Goal: Task Accomplishment & Management: Use online tool/utility

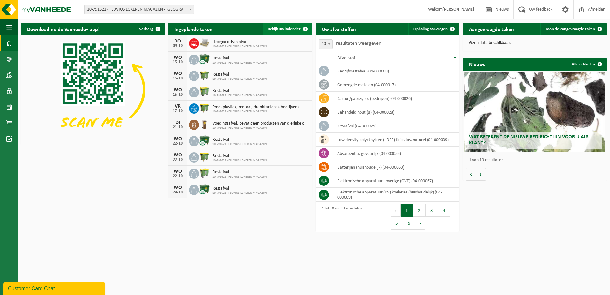
click at [290, 29] on span "Bekijk uw kalender" at bounding box center [284, 29] width 33 height 4
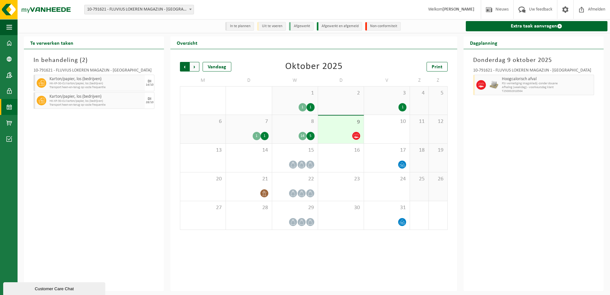
click at [195, 69] on span "Volgende" at bounding box center [195, 67] width 10 height 10
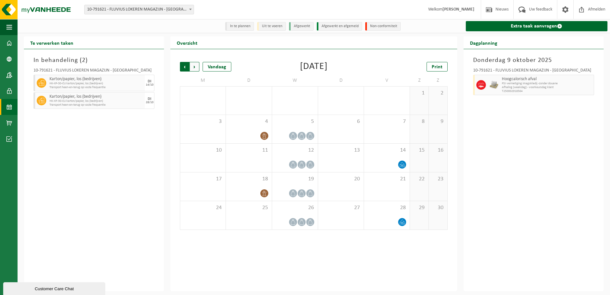
click at [194, 69] on span "Volgende" at bounding box center [195, 67] width 10 height 10
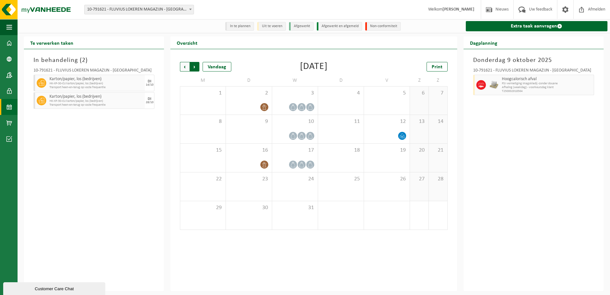
click at [183, 69] on span "Vorige" at bounding box center [185, 67] width 10 height 10
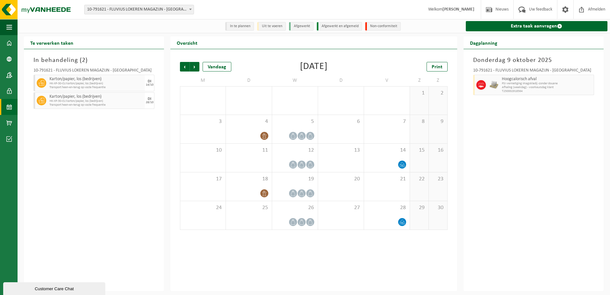
click at [183, 69] on span "Vorige" at bounding box center [185, 67] width 10 height 10
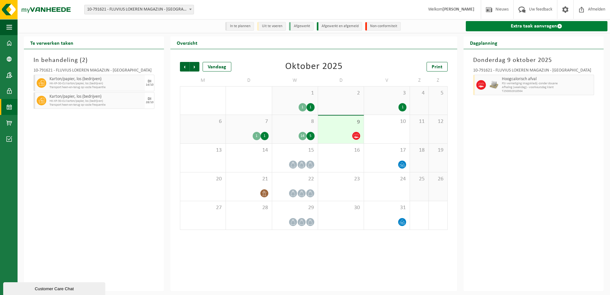
click at [551, 26] on link "Extra taak aanvragen" at bounding box center [537, 26] width 142 height 10
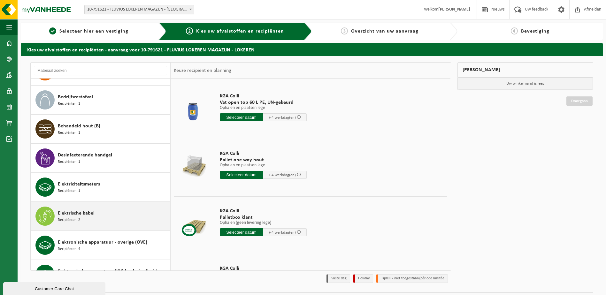
scroll to position [160, 0]
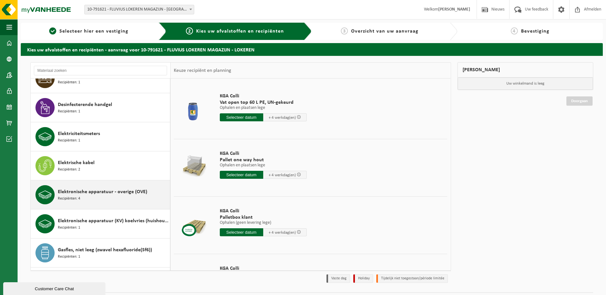
click at [107, 197] on div "Elektronische apparatuur - overige (OVE) Recipiënten: 4" at bounding box center [113, 194] width 110 height 19
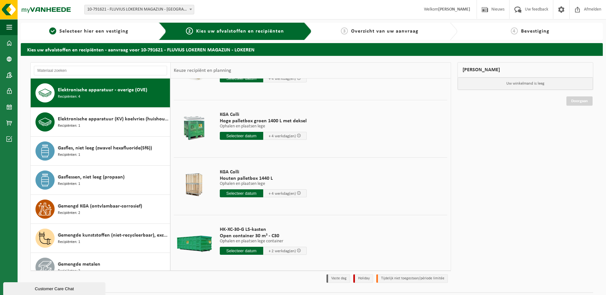
scroll to position [44, 0]
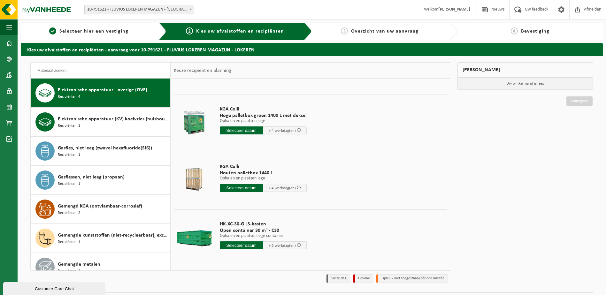
click at [244, 245] on input "text" at bounding box center [241, 245] width 43 height 8
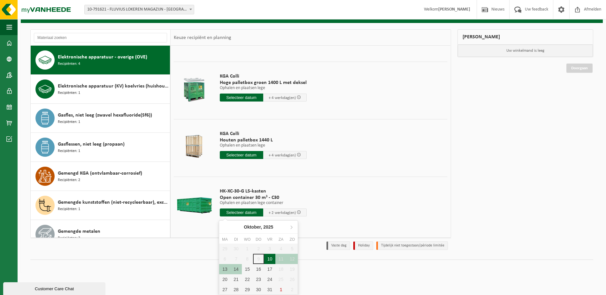
click at [272, 258] on div "10" at bounding box center [269, 259] width 11 height 10
type input "Van 2025-10-10"
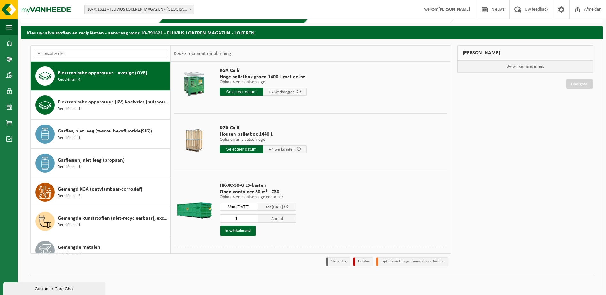
scroll to position [88, 0]
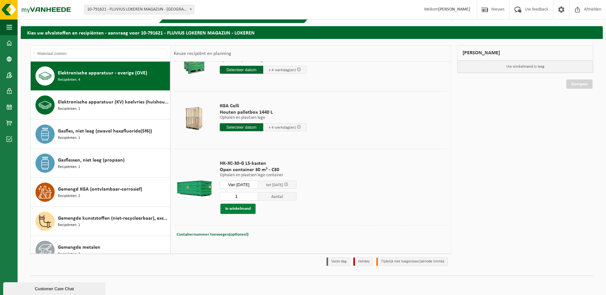
click at [234, 208] on button "In winkelmand" at bounding box center [237, 209] width 35 height 10
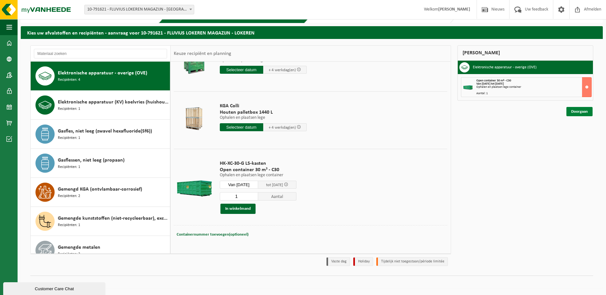
click at [576, 112] on link "Doorgaan" at bounding box center [579, 111] width 26 height 9
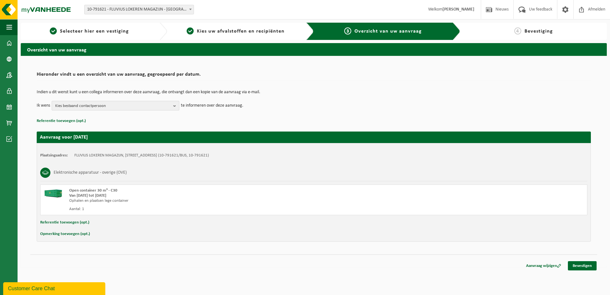
click at [165, 107] on span "Kies bestaand contactpersoon" at bounding box center [113, 106] width 116 height 10
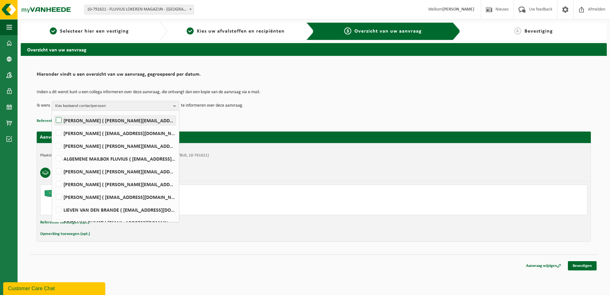
scroll to position [64, 0]
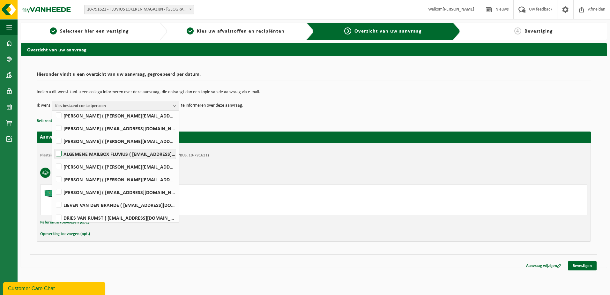
click at [61, 152] on label "ALGEMENE MAILBOX FLUVIUS ( fluvius-logistiek-afvalbeheer@fluvius.be )" at bounding box center [115, 154] width 121 height 10
click at [54, 146] on input "ALGEMENE MAILBOX FLUVIUS ( fluvius-logistiek-afvalbeheer@fluvius.be )" at bounding box center [53, 146] width 0 height 0
checkbox input "true"
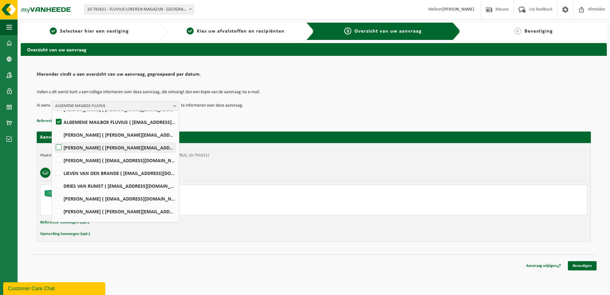
click at [58, 147] on label "FRANK TSCHERNEZKAJA ( frank.tschernezkaja@fluvius.be )" at bounding box center [115, 148] width 121 height 10
click at [54, 139] on input "FRANK TSCHERNEZKAJA ( frank.tschernezkaja@fluvius.be )" at bounding box center [53, 139] width 0 height 0
checkbox input "true"
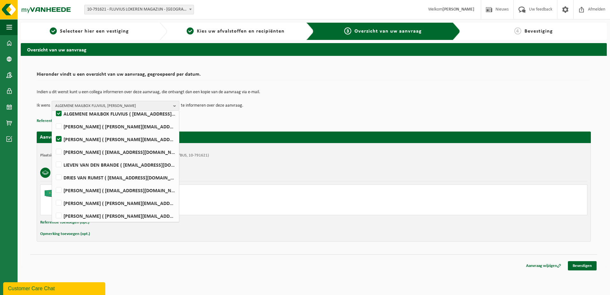
scroll to position [106, 0]
click at [59, 158] on label "LIEVEN VAN DEN BRANDE ( lieven.vandenbrande@fluvius.be )" at bounding box center [115, 163] width 121 height 10
click at [54, 155] on input "LIEVEN VAN DEN BRANDE ( lieven.vandenbrande@fluvius.be )" at bounding box center [53, 155] width 0 height 0
checkbox input "true"
click at [58, 151] on label "JORIS VAN DEN BRANDE ( joris.vandenbrande@fluvius.be )" at bounding box center [115, 151] width 121 height 10
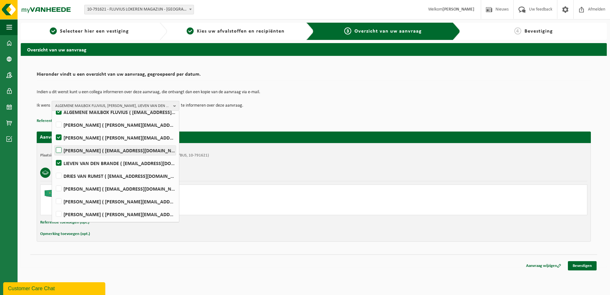
click at [54, 142] on input "JORIS VAN DEN BRANDE ( joris.vandenbrande@fluvius.be )" at bounding box center [53, 142] width 0 height 0
checkbox input "true"
click at [60, 163] on label "LIEVEN VAN DEN BRANDE ( lieven.vandenbrande@fluvius.be )" at bounding box center [115, 163] width 121 height 10
click at [54, 155] on input "LIEVEN VAN DEN BRANDE ( lieven.vandenbrande@fluvius.be )" at bounding box center [53, 155] width 0 height 0
checkbox input "false"
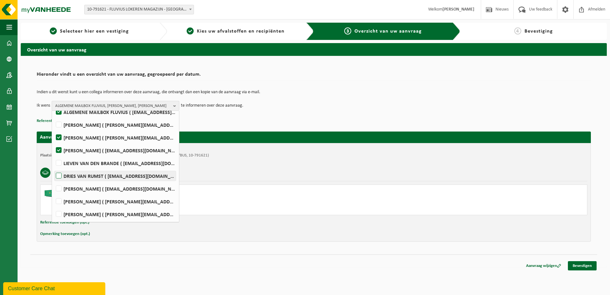
click at [60, 177] on label "DRIES VAN RUMST ( dries.vanrumst@fluvius.be )" at bounding box center [115, 176] width 121 height 10
click at [54, 168] on input "DRIES VAN RUMST ( dries.vanrumst@fluvius.be )" at bounding box center [53, 168] width 0 height 0
checkbox input "true"
click at [58, 201] on label "MARIJN VERCAUTEREN ( marijn.vercauteren@fluvius.be )" at bounding box center [115, 202] width 121 height 10
click at [54, 193] on input "MARIJN VERCAUTEREN ( marijn.vercauteren@fluvius.be )" at bounding box center [53, 193] width 0 height 0
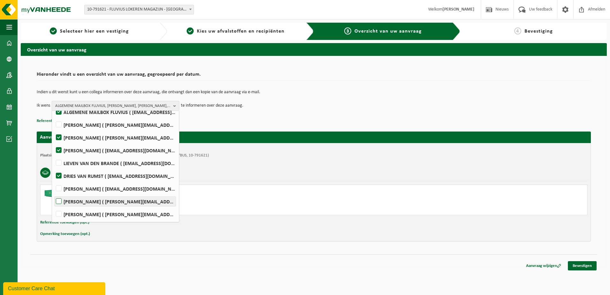
checkbox input "true"
click at [295, 109] on td "Ik wens ALGEMENE MAILBOX FLUVIUS, FRANK TSCHERNEZKAJA, JORIS VAN DEN BRANDE, DR…" at bounding box center [314, 106] width 554 height 10
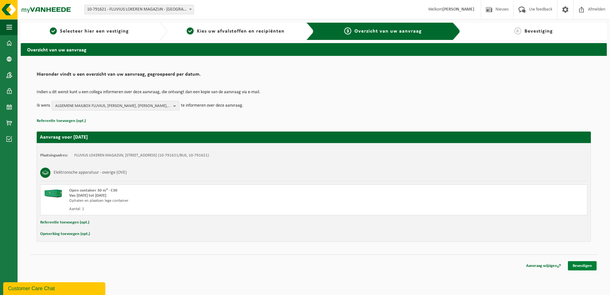
click at [575, 264] on link "Bevestigen" at bounding box center [582, 265] width 29 height 9
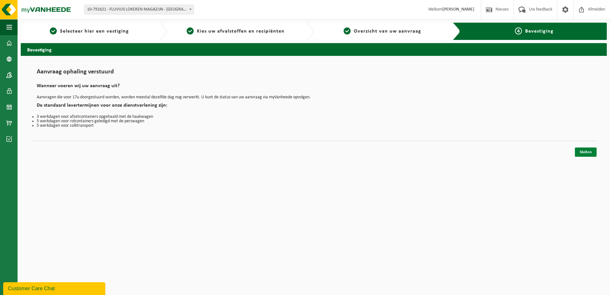
click at [592, 149] on link "Sluiten" at bounding box center [586, 151] width 22 height 9
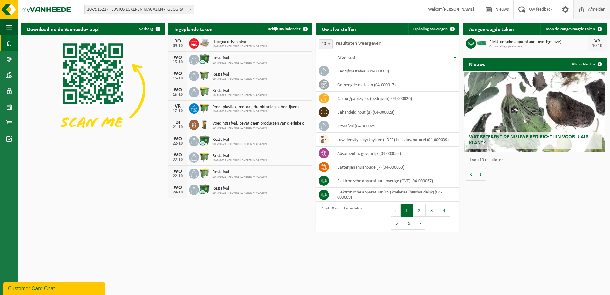
click at [597, 9] on span "Afmelden" at bounding box center [597, 9] width 20 height 19
